Goal: Information Seeking & Learning: Learn about a topic

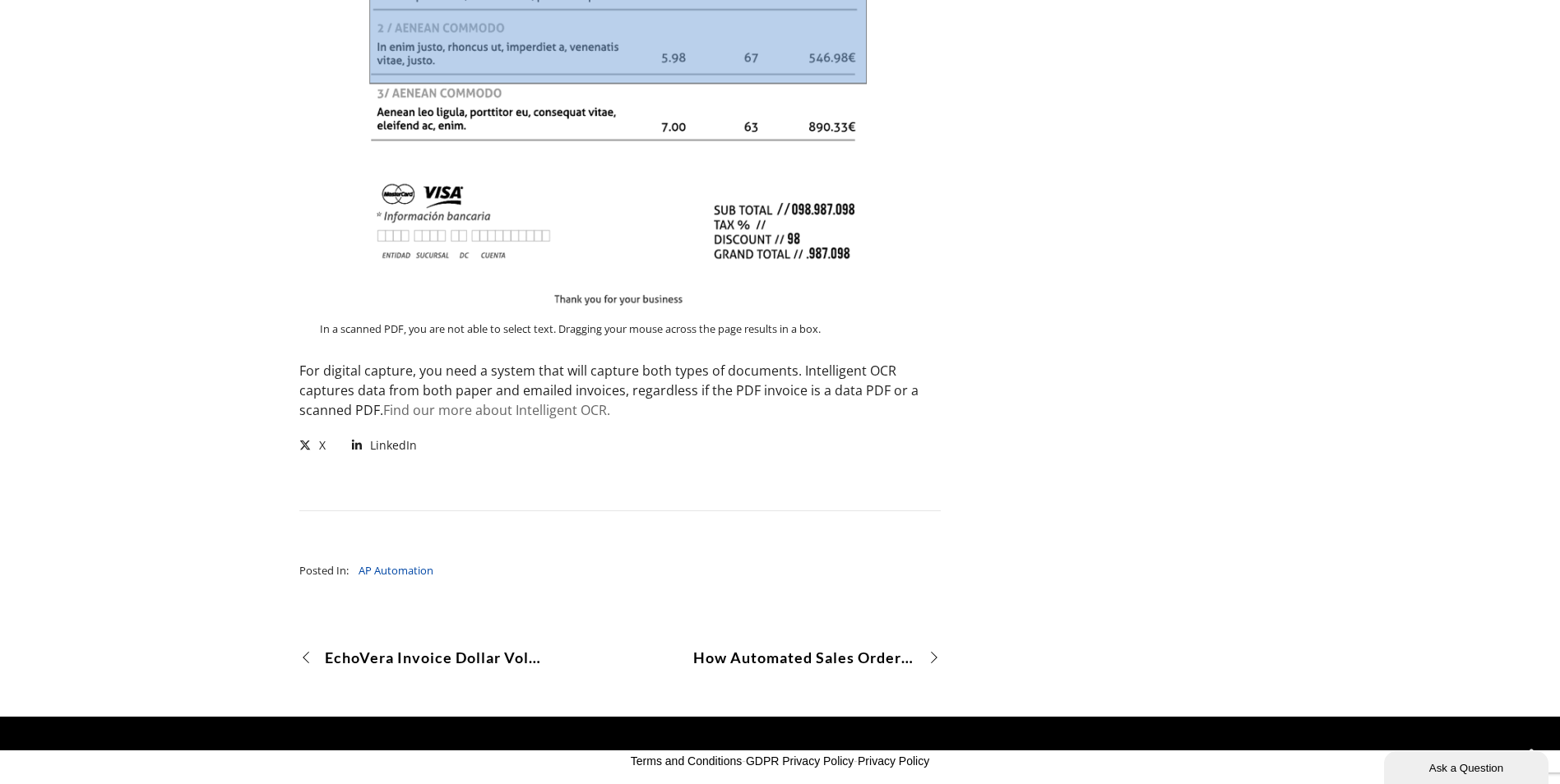
scroll to position [2033, 0]
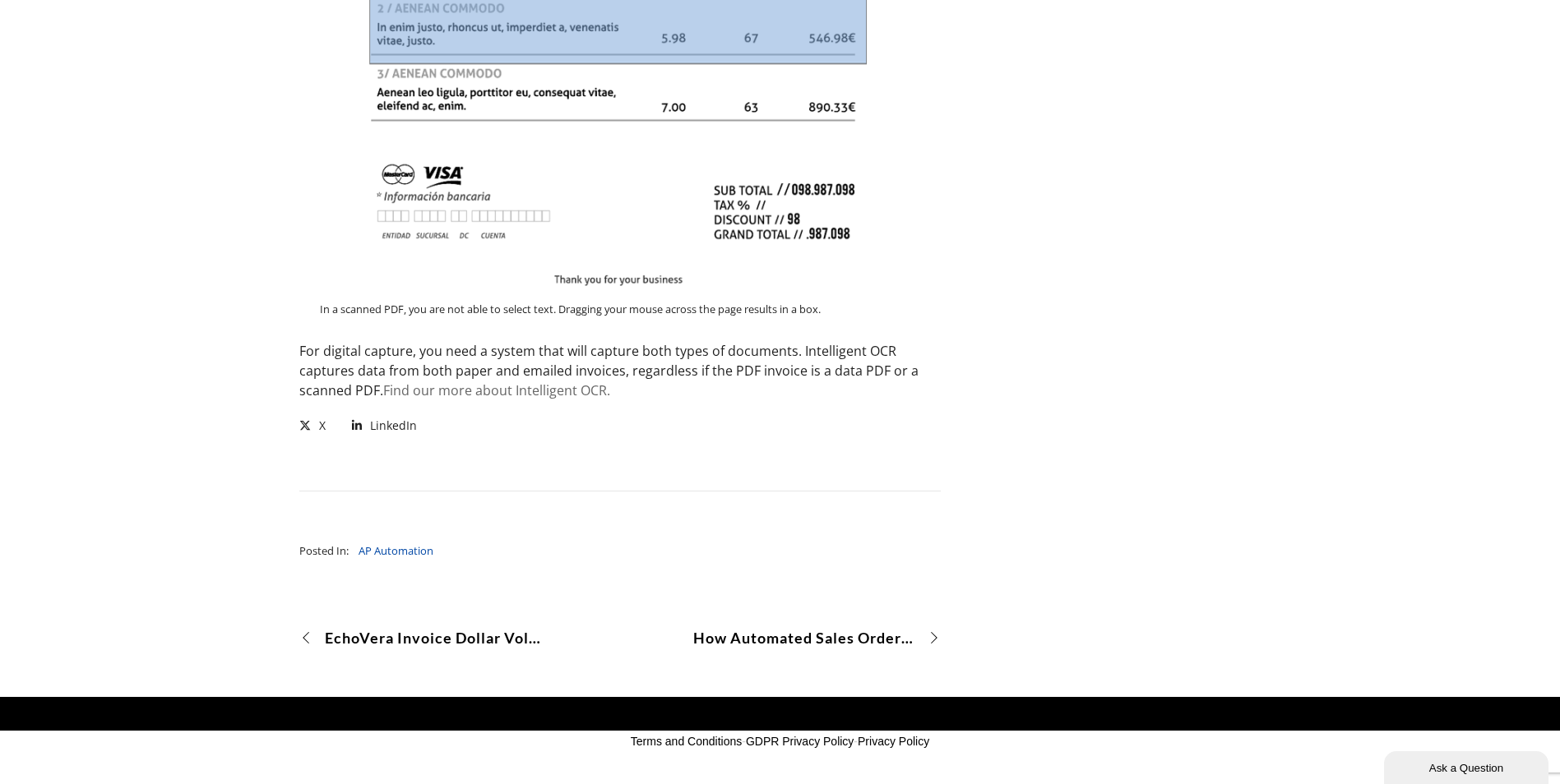
click at [553, 392] on link "Find our more about Intelligent OCR." at bounding box center [496, 390] width 227 height 18
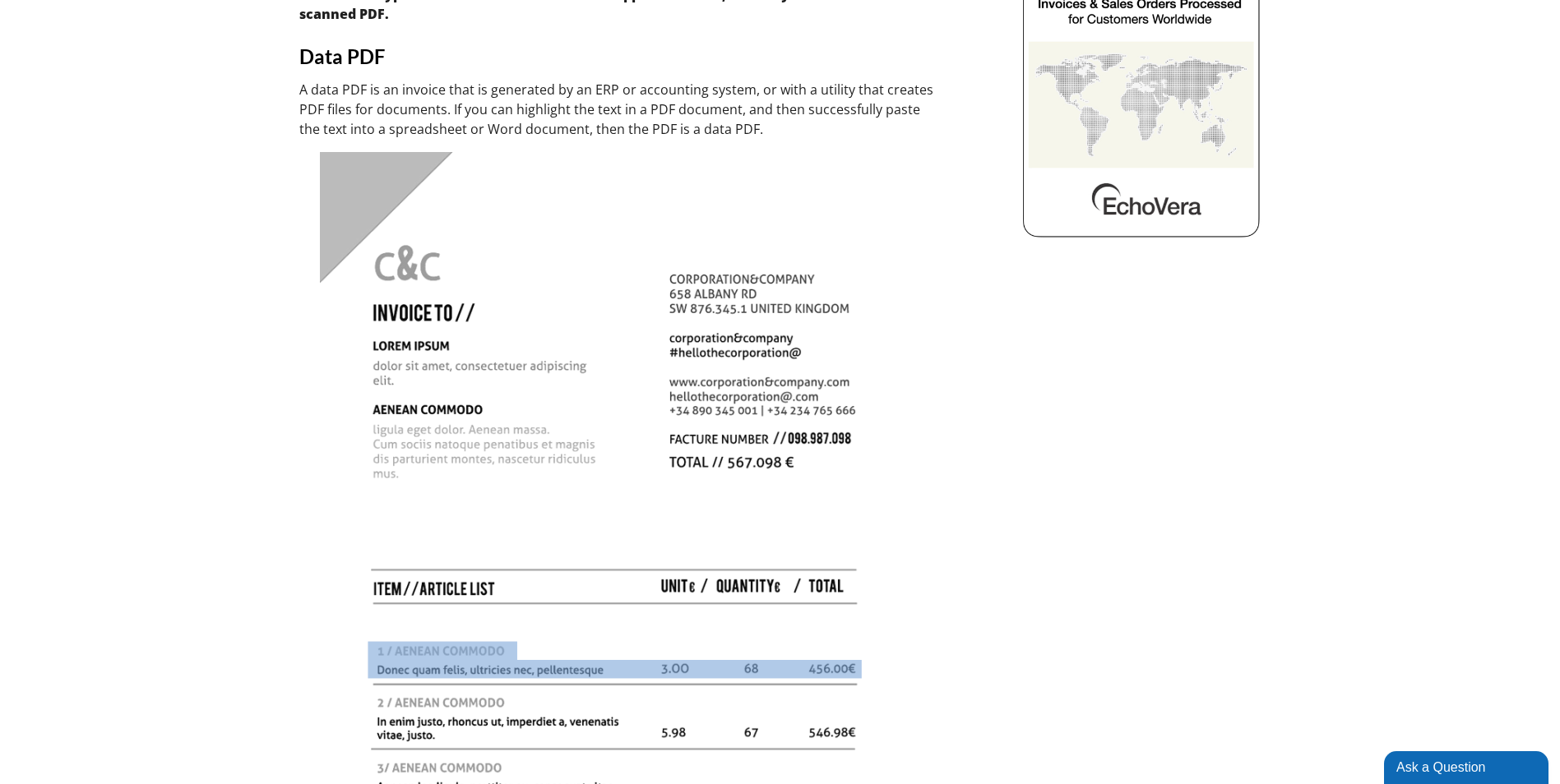
scroll to position [226, 0]
